Goal: Task Accomplishment & Management: Manage account settings

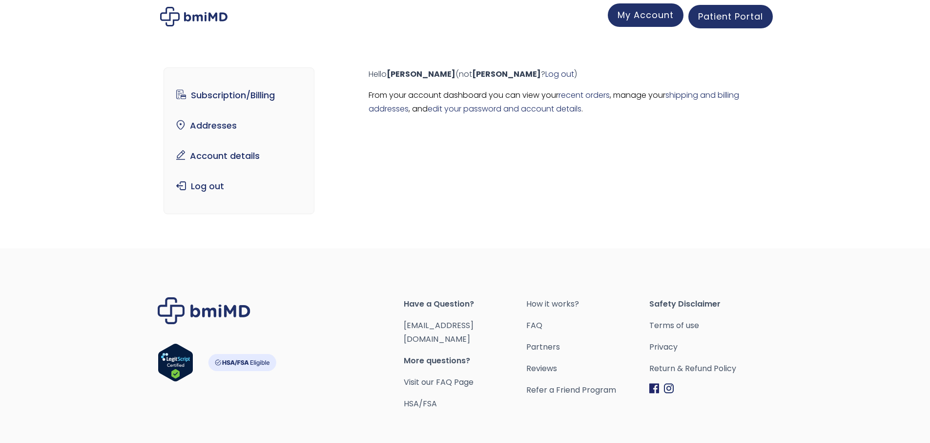
click at [644, 18] on span "My Account" at bounding box center [646, 15] width 56 height 12
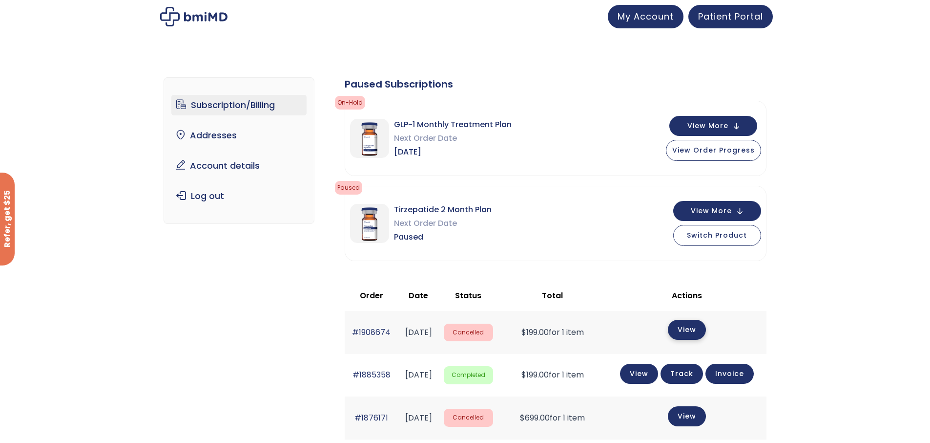
click at [699, 328] on link "View" at bounding box center [687, 329] width 38 height 20
click at [706, 147] on span "View Order Progress" at bounding box center [714, 149] width 83 height 10
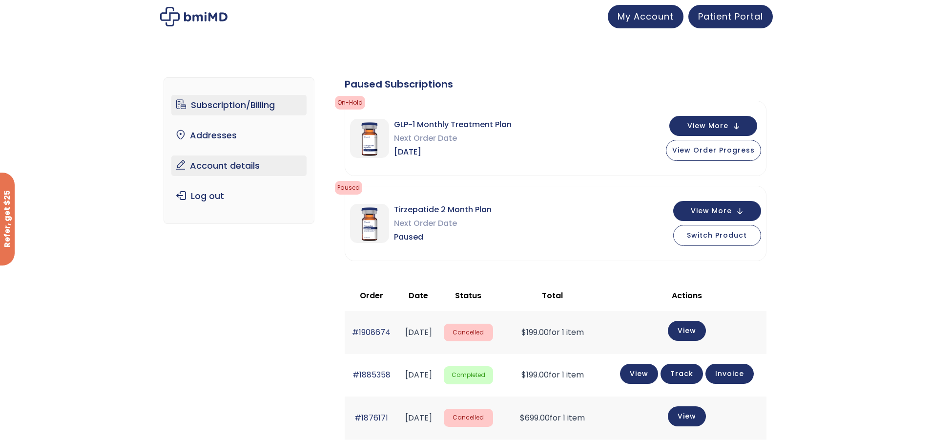
click at [250, 165] on link "Account details" at bounding box center [238, 165] width 135 height 21
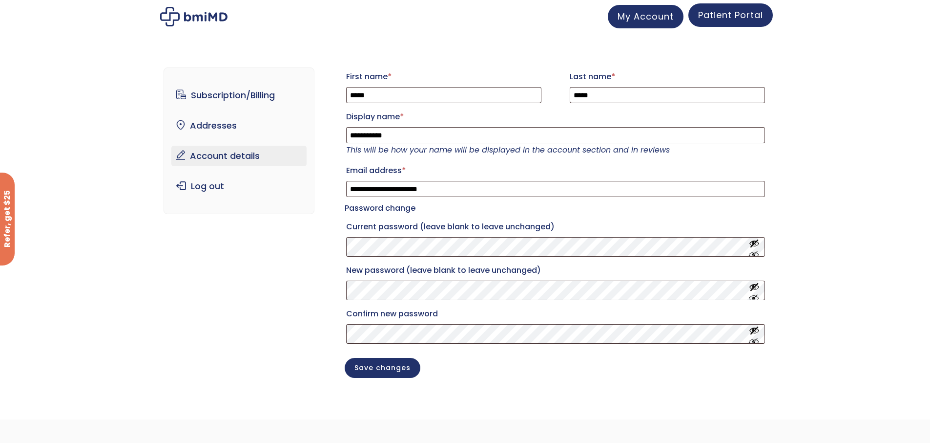
click at [738, 19] on span "Patient Portal" at bounding box center [730, 15] width 65 height 12
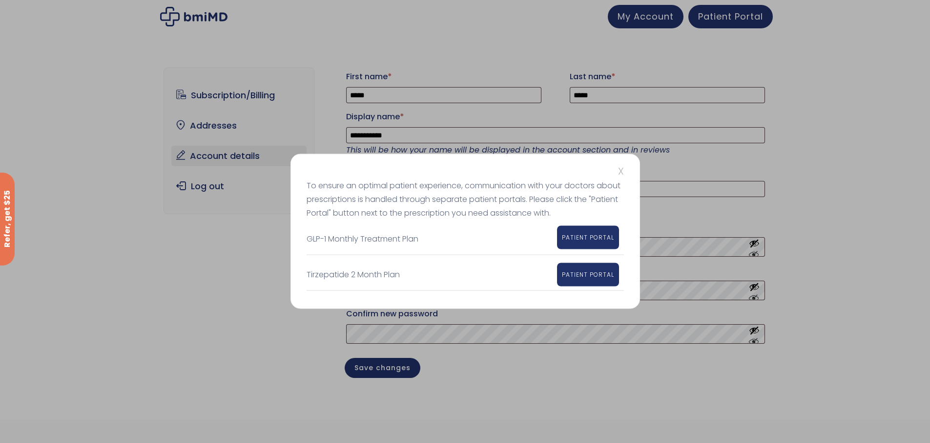
click at [583, 237] on span "PATIENT PORTAL" at bounding box center [588, 237] width 52 height 8
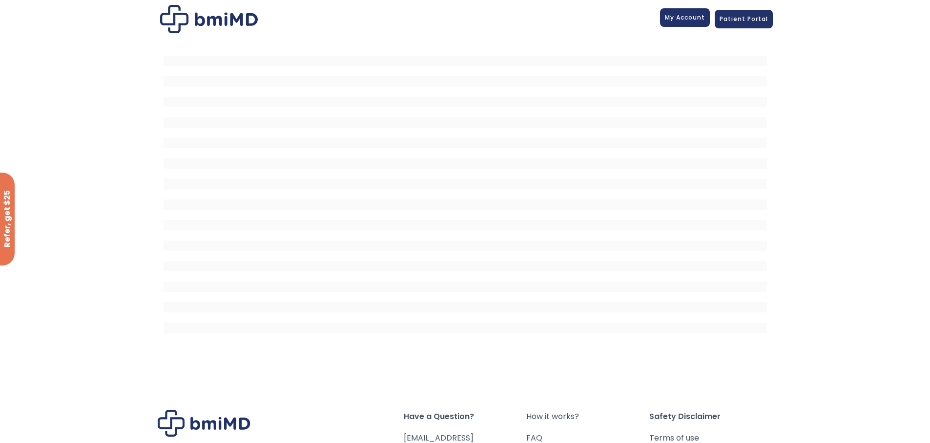
click at [681, 21] on span "My Account" at bounding box center [685, 17] width 40 height 8
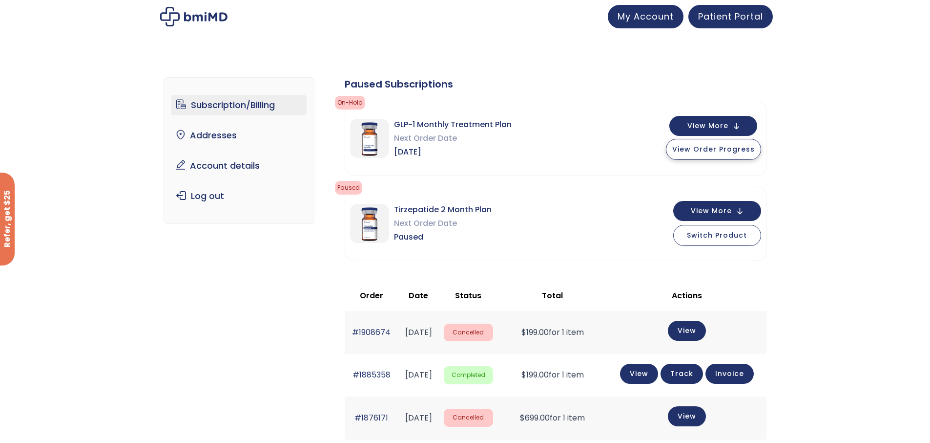
click at [711, 154] on button "View Order Progress" at bounding box center [713, 149] width 95 height 21
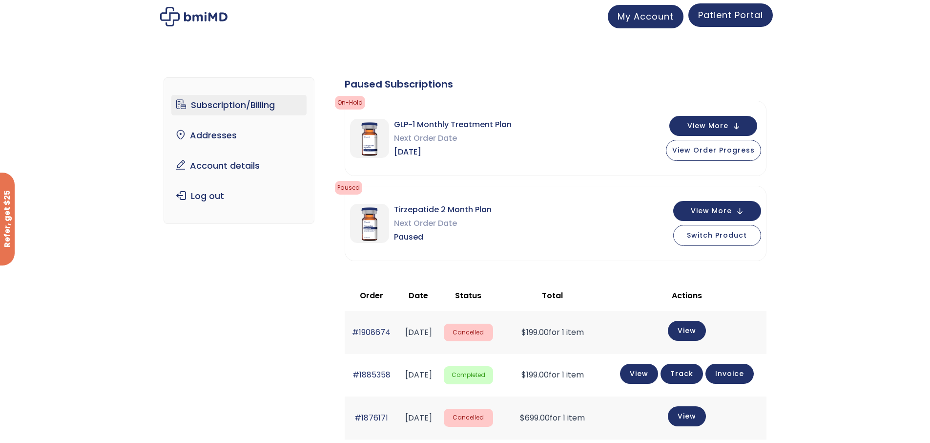
click at [735, 20] on span "Patient Portal" at bounding box center [730, 15] width 65 height 12
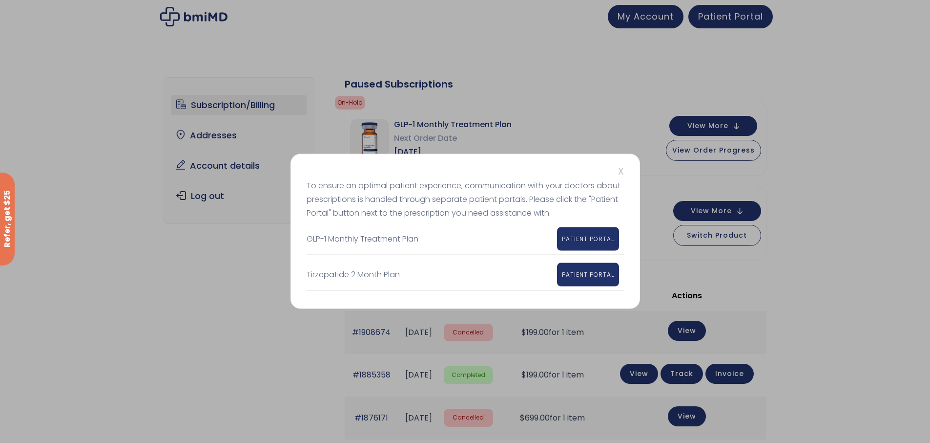
click at [829, 125] on div "X To ensure an optimal patient experience, communication with your doctors abou…" at bounding box center [465, 221] width 930 height 443
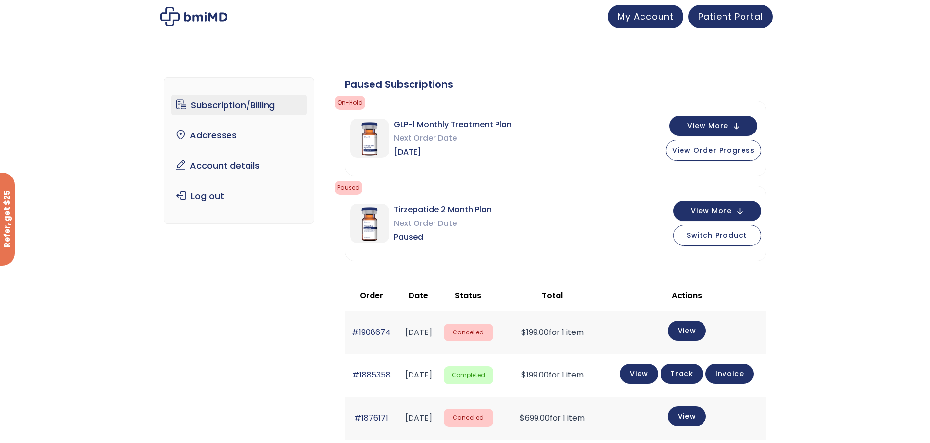
click at [210, 107] on link "Subscription/Billing" at bounding box center [238, 105] width 135 height 21
click at [199, 18] on img at bounding box center [193, 17] width 67 height 20
click at [721, 236] on span "Switch Product" at bounding box center [717, 234] width 60 height 10
click at [658, 11] on span "My Account" at bounding box center [646, 15] width 56 height 12
click at [258, 107] on link "Subscription/Billing" at bounding box center [238, 105] width 135 height 21
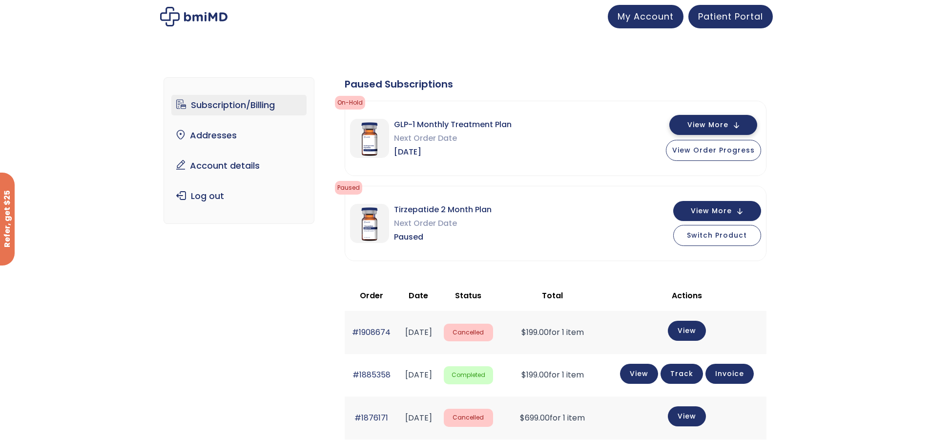
click at [706, 127] on span "View More" at bounding box center [708, 125] width 41 height 6
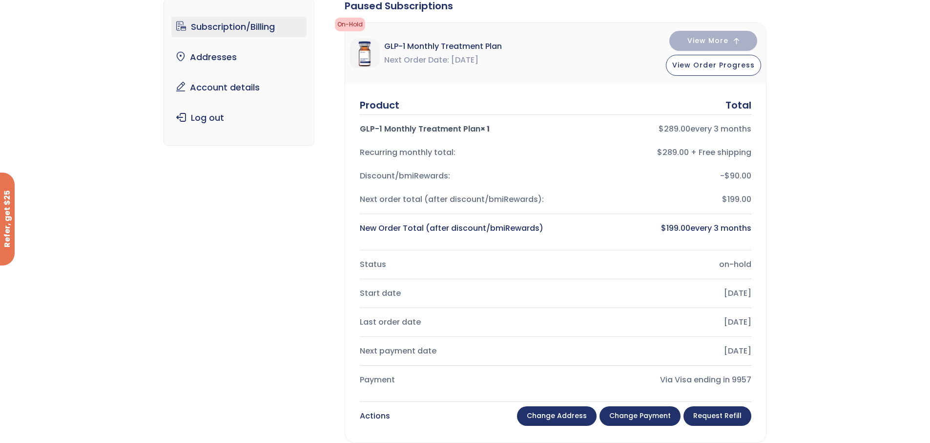
scroll to position [147, 0]
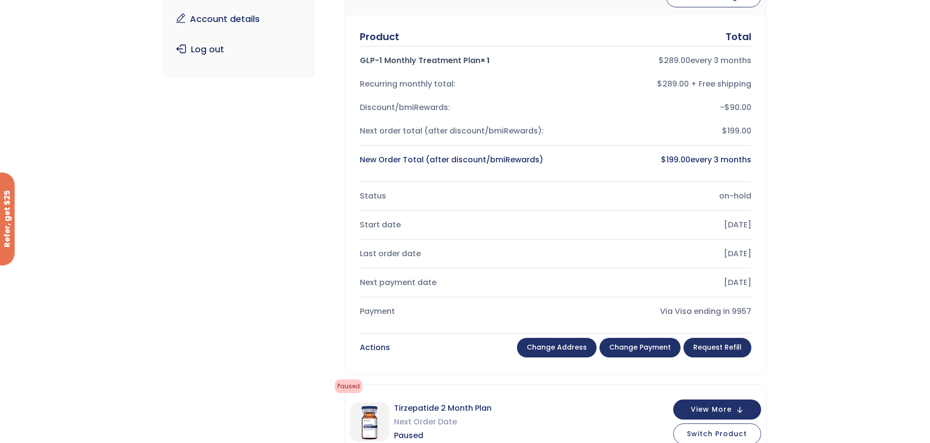
click at [645, 346] on link "Change payment" at bounding box center [640, 347] width 81 height 20
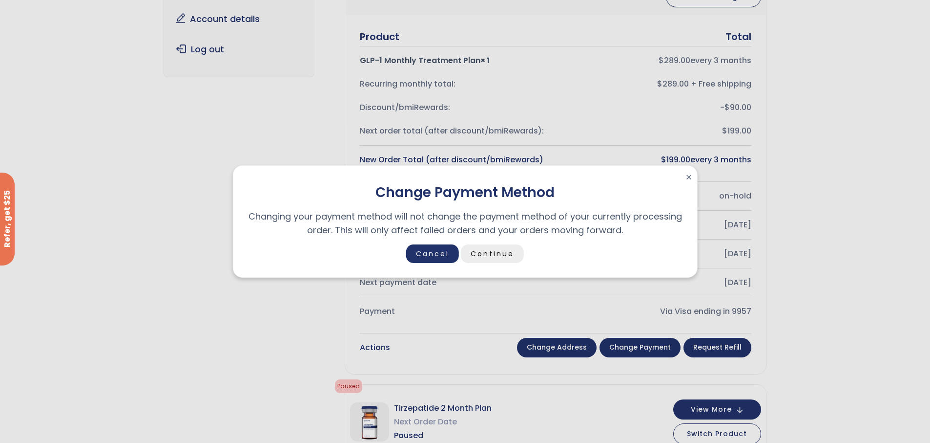
click at [494, 257] on link "Continue" at bounding box center [492, 253] width 63 height 19
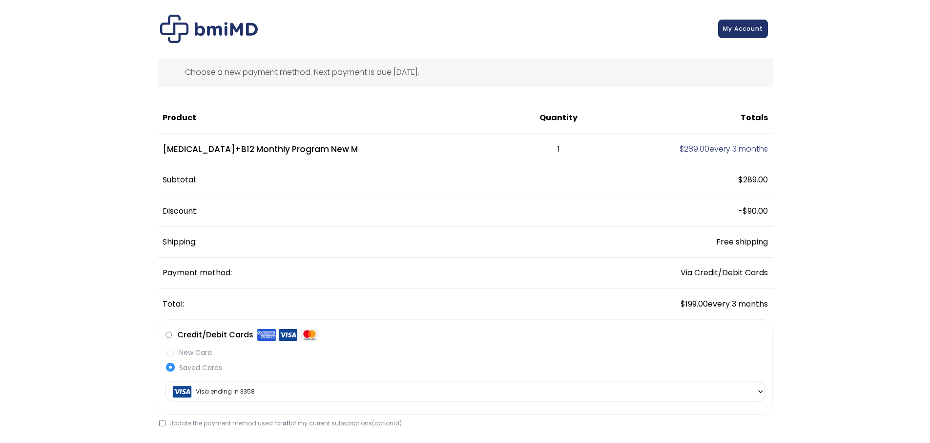
click at [171, 353] on label "New Card" at bounding box center [466, 352] width 600 height 10
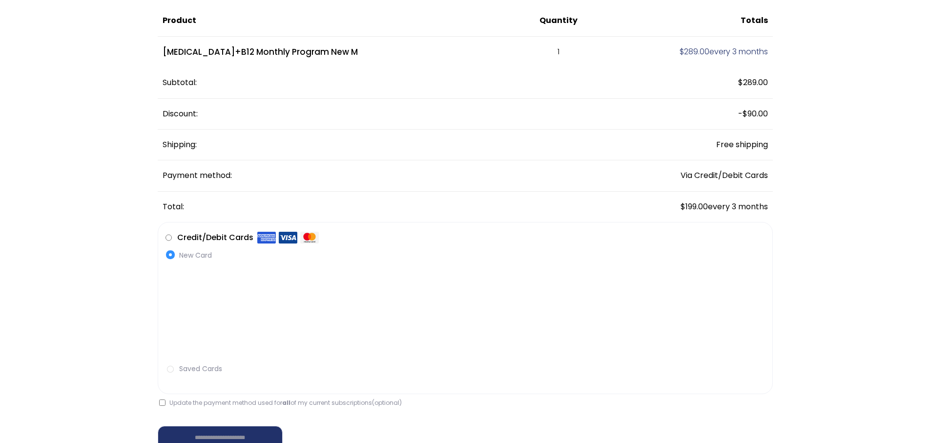
scroll to position [98, 0]
click at [173, 367] on label "Saved Cards" at bounding box center [466, 368] width 600 height 10
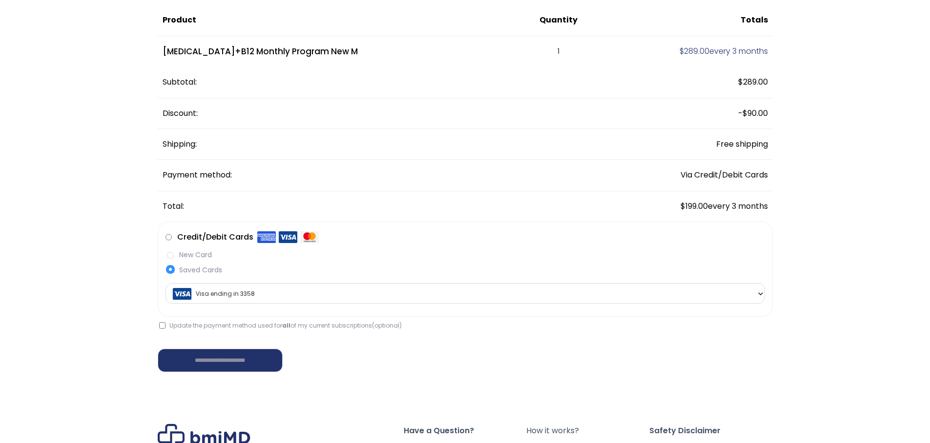
click at [166, 328] on label "Update the payment method used for all of my current subscriptions (optional)" at bounding box center [280, 325] width 243 height 8
click at [759, 291] on b at bounding box center [761, 294] width 8 height 8
click at [783, 303] on div "JOIN 50k+ MEMBERS IN REACHING THEIR WEIGHT LOSS GOALS .path{fill:none;stroke:#3…" at bounding box center [465, 266] width 907 height 709
click at [169, 256] on label "New Card" at bounding box center [466, 255] width 600 height 10
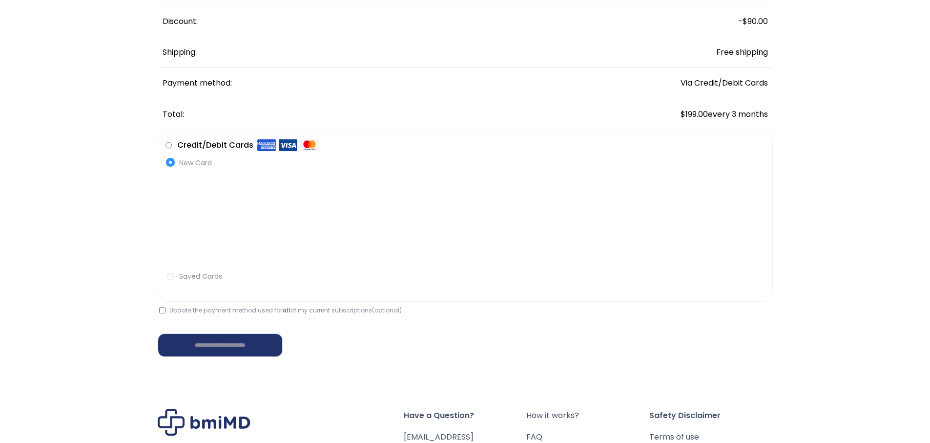
scroll to position [195, 0]
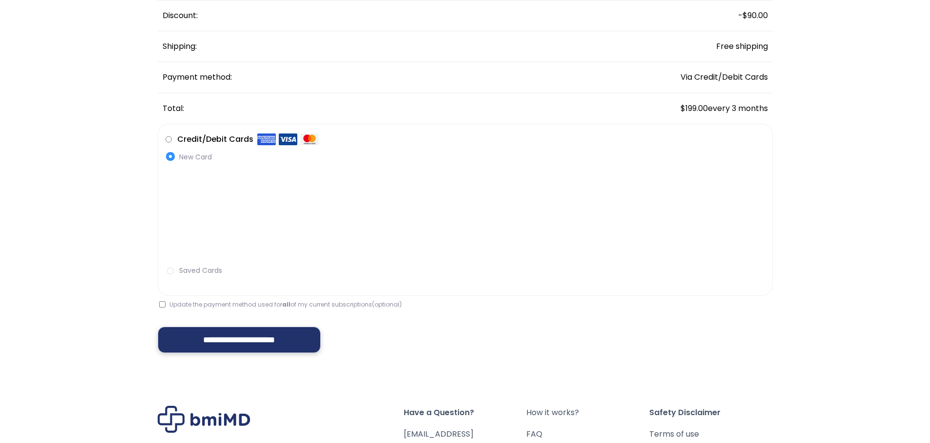
click at [228, 339] on input "**********" at bounding box center [240, 339] width 164 height 26
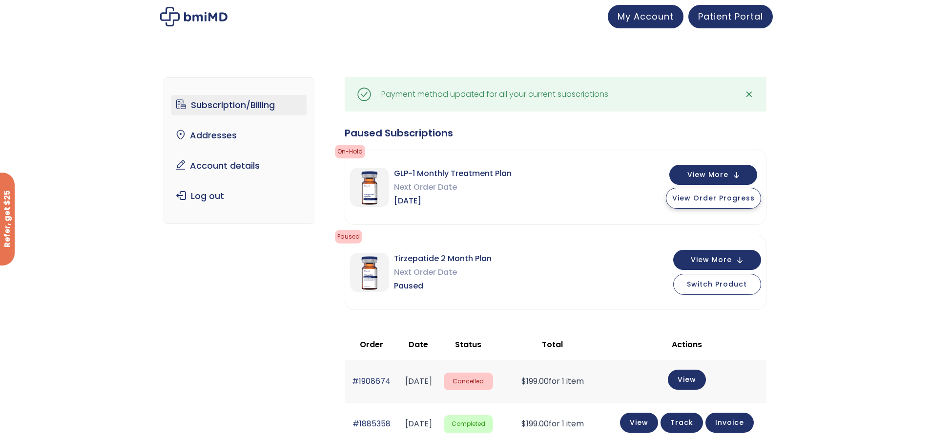
click at [709, 198] on span "View Order Progress" at bounding box center [714, 198] width 83 height 10
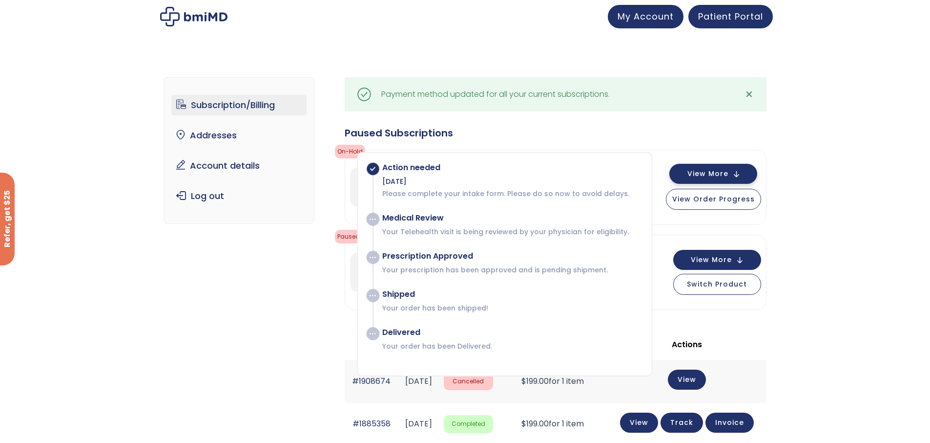
click at [723, 175] on span "View More" at bounding box center [708, 173] width 41 height 6
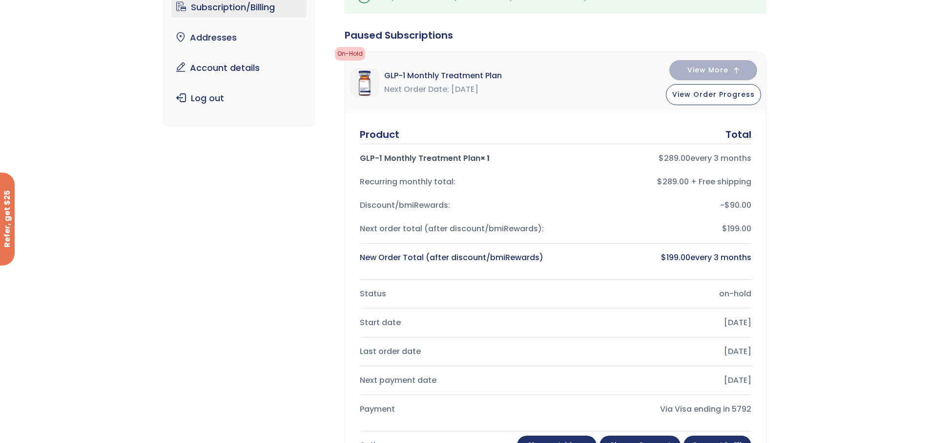
scroll to position [147, 0]
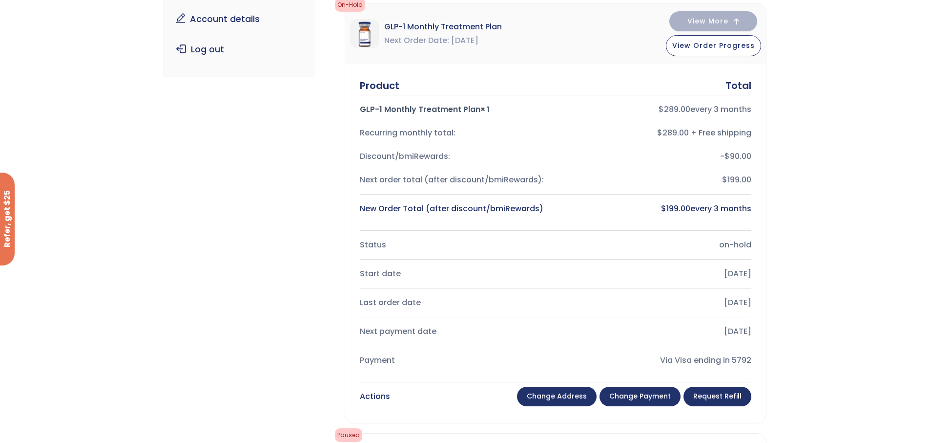
click at [722, 395] on link "Request Refill" at bounding box center [718, 396] width 68 height 20
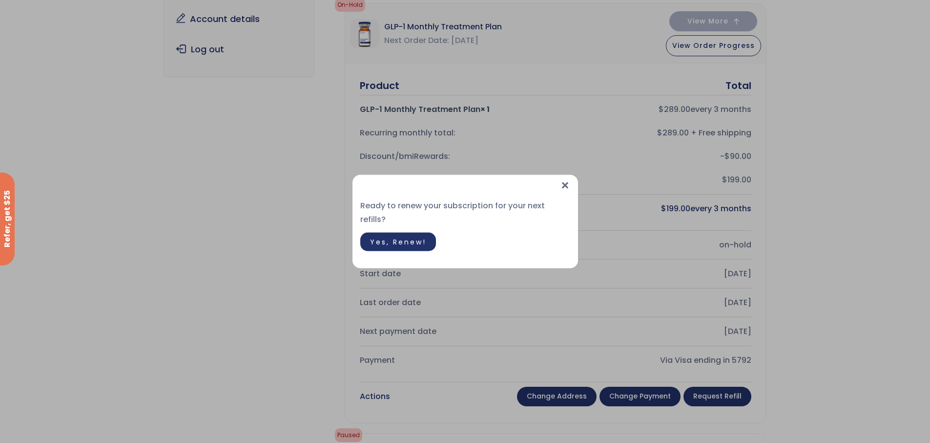
click at [396, 237] on span "Yes, Renew!" at bounding box center [398, 242] width 56 height 10
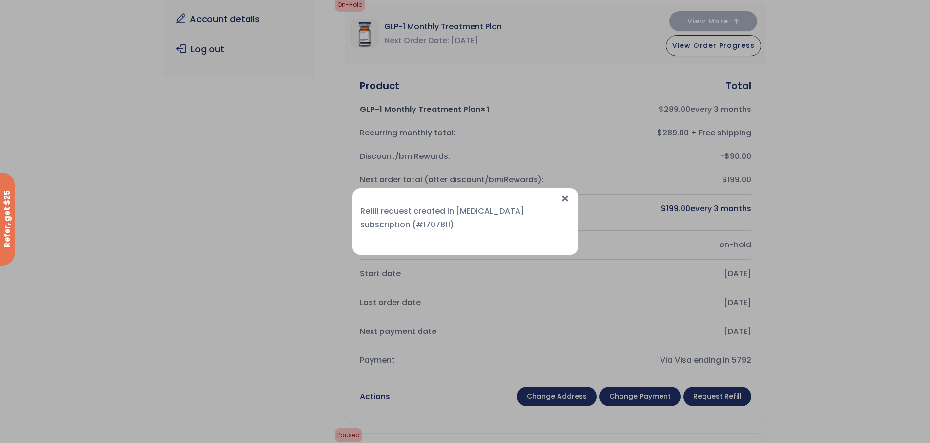
click at [563, 194] on span "×" at bounding box center [565, 198] width 10 height 21
